Goal: Complete application form

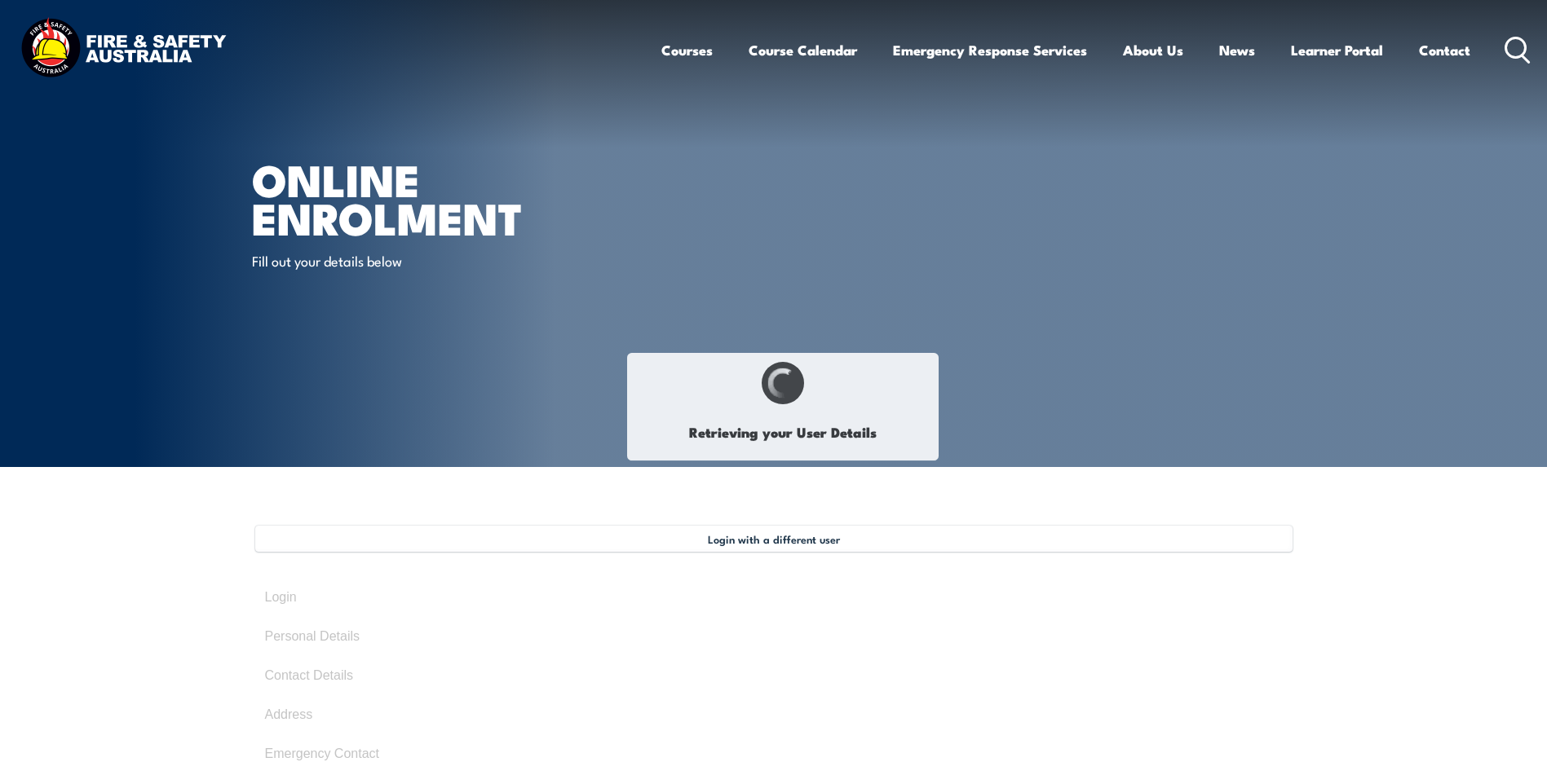
select select "Mr"
type input "[PERSON_NAME]"
type input "[DATE]"
type input "EMRG97SD8X"
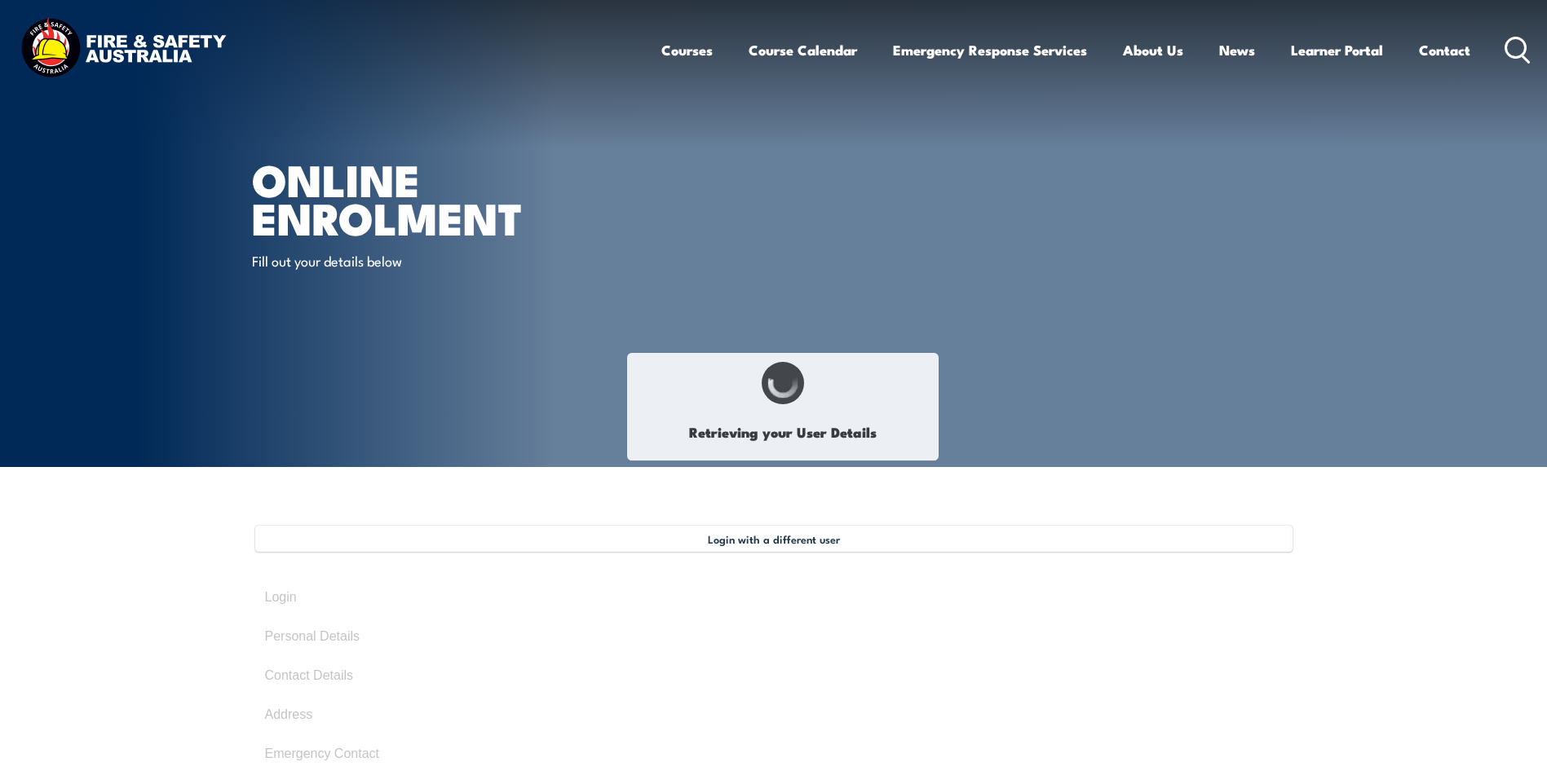
select select "M"
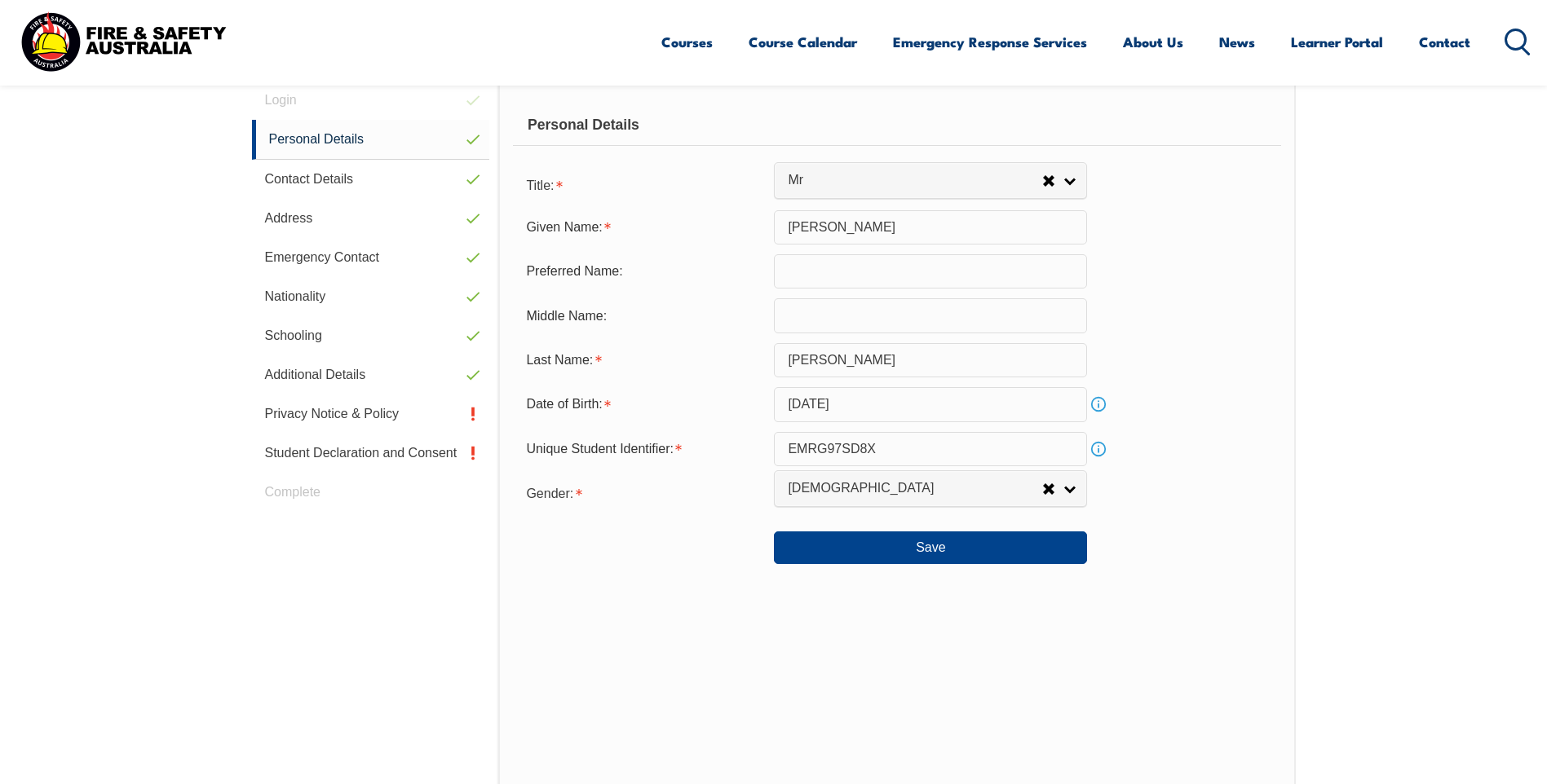
scroll to position [525, 0]
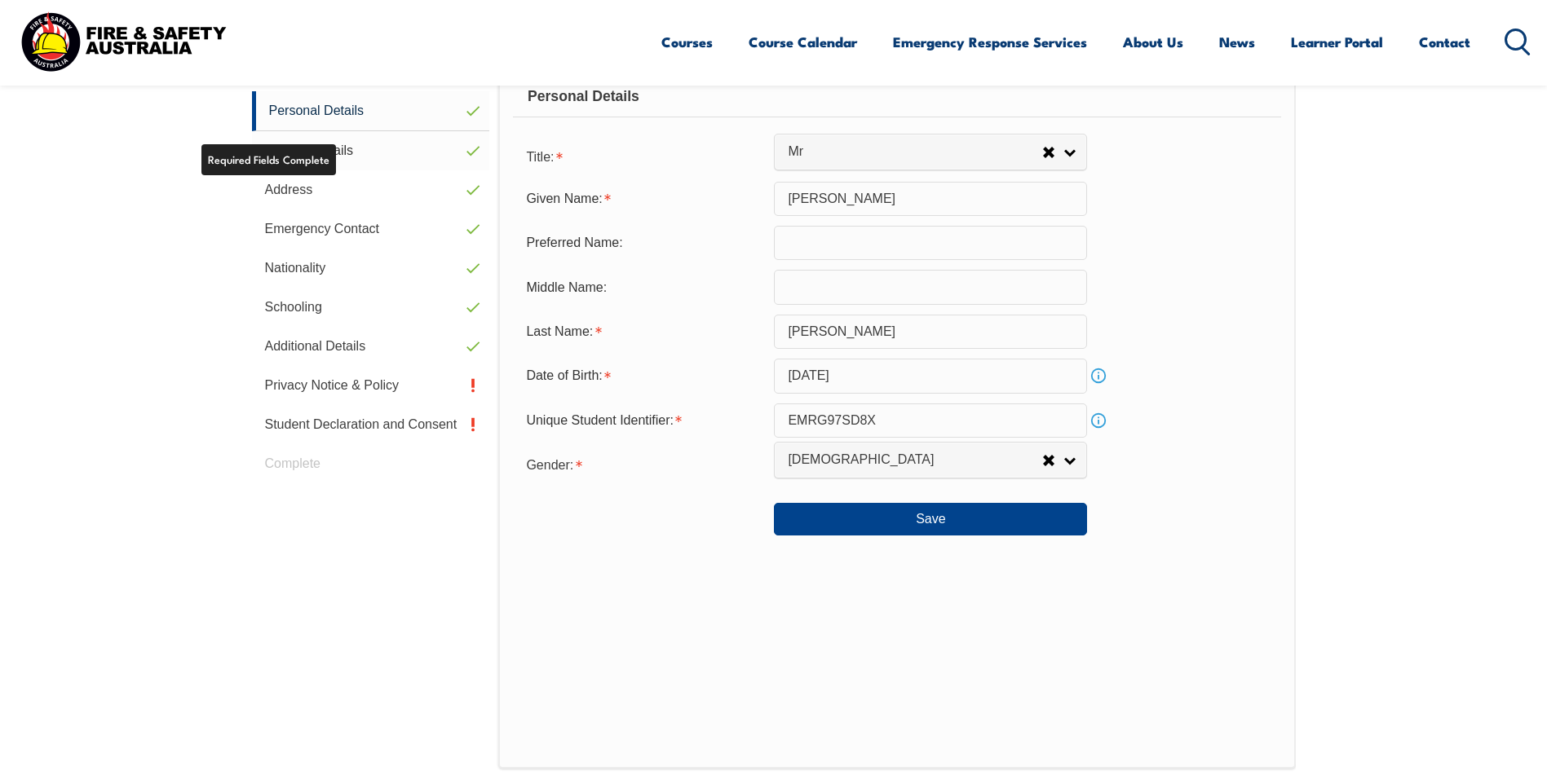
click at [324, 148] on link "Contact Details" at bounding box center [371, 151] width 238 height 39
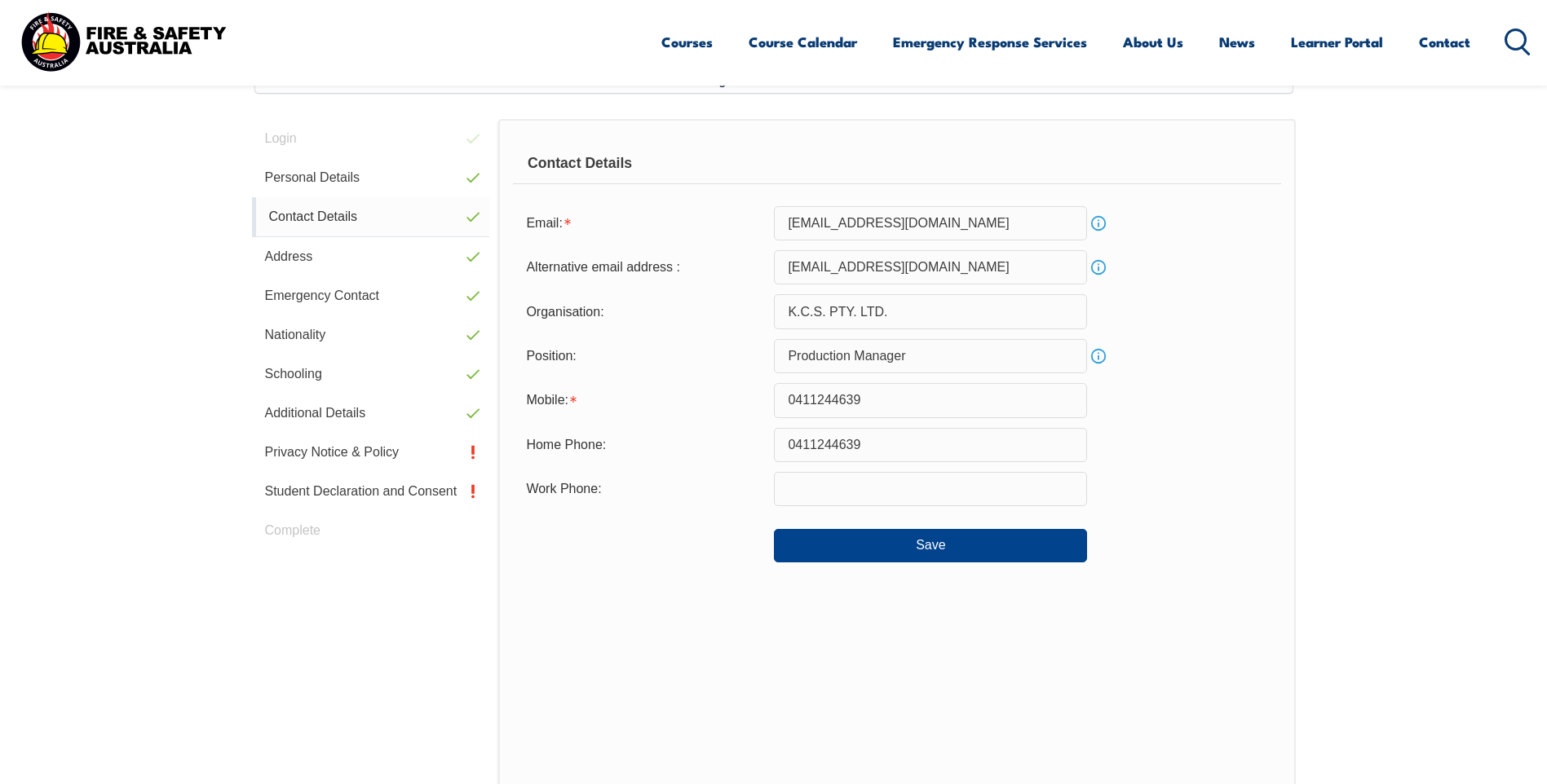
scroll to position [445, 0]
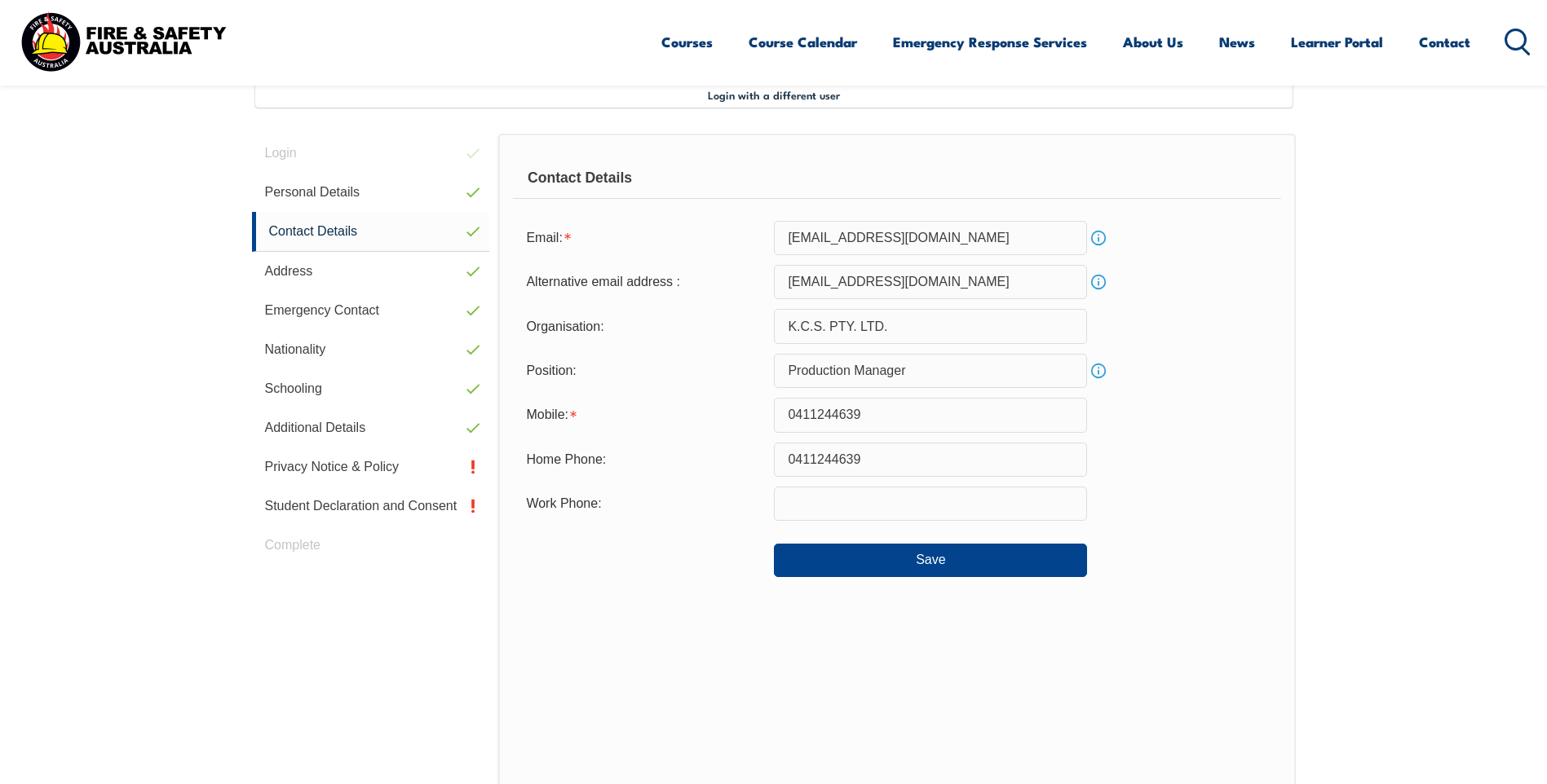
click at [1096, 237] on link "Info" at bounding box center [1099, 238] width 23 height 23
click at [1101, 283] on link "Info" at bounding box center [1099, 281] width 23 height 23
click at [1203, 387] on div "Position: Production Manager Info" at bounding box center [896, 371] width 767 height 34
